Goal: Check status

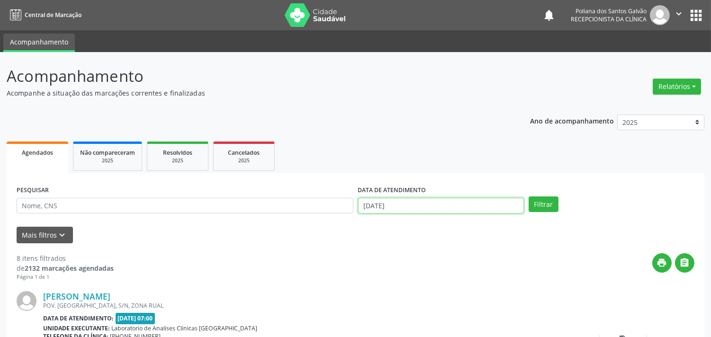
click at [439, 206] on input "[DATE]" at bounding box center [441, 206] width 166 height 16
click at [197, 154] on div "Resolvidos" at bounding box center [177, 152] width 47 height 10
select select "8"
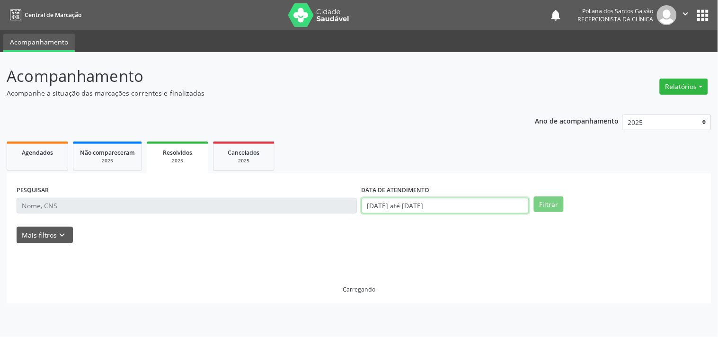
click at [466, 205] on input "[DATE] até [DATE]" at bounding box center [446, 206] width 168 height 16
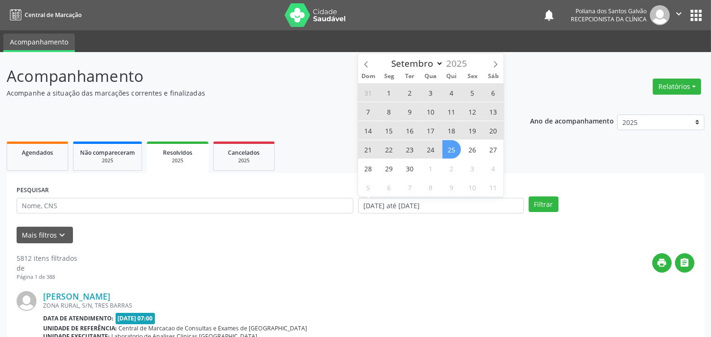
click at [428, 152] on span "24" at bounding box center [430, 149] width 18 height 18
type input "[DATE]"
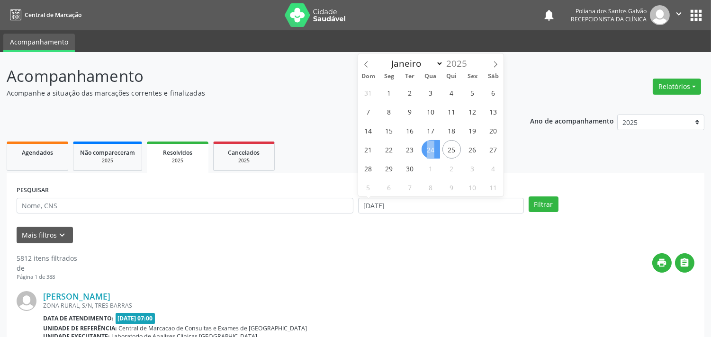
click at [428, 152] on span "24" at bounding box center [430, 149] width 18 height 18
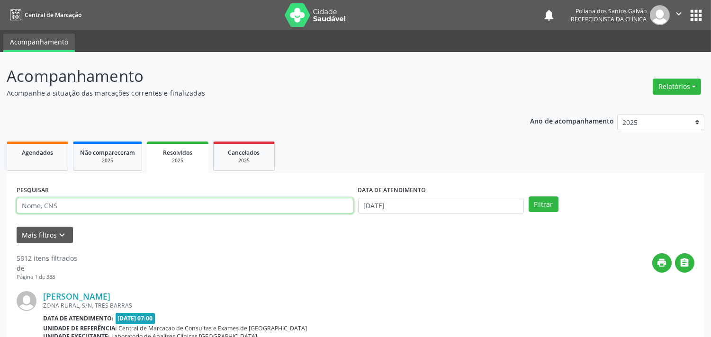
click at [318, 212] on input "text" at bounding box center [185, 206] width 337 height 16
type input "[PERSON_NAME]"
click at [529, 197] on button "Filtrar" at bounding box center [544, 205] width 30 height 16
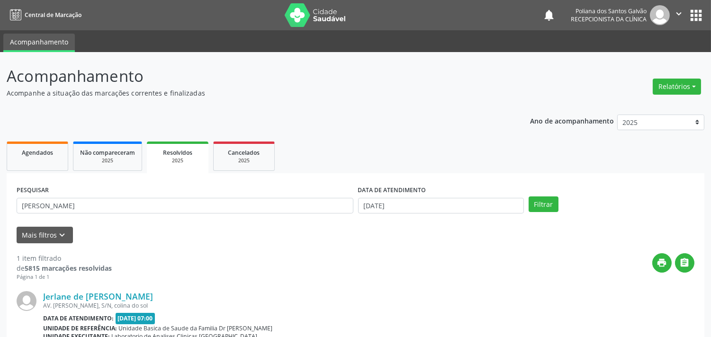
scroll to position [88, 0]
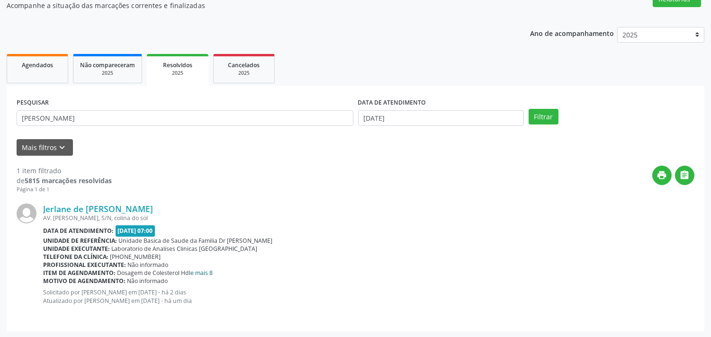
click at [206, 272] on link "e mais 8" at bounding box center [202, 273] width 22 height 8
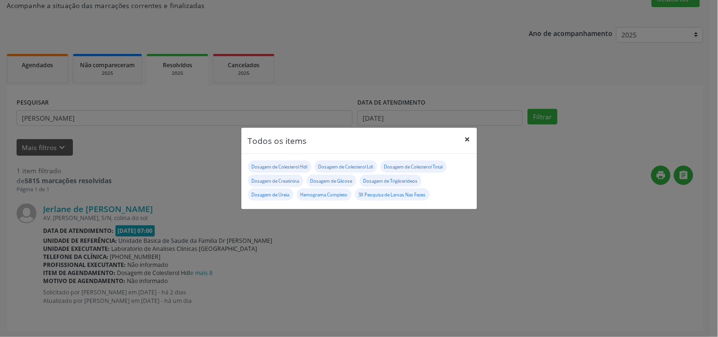
click at [466, 140] on button "×" at bounding box center [467, 139] width 19 height 23
